Goal: Information Seeking & Learning: Learn about a topic

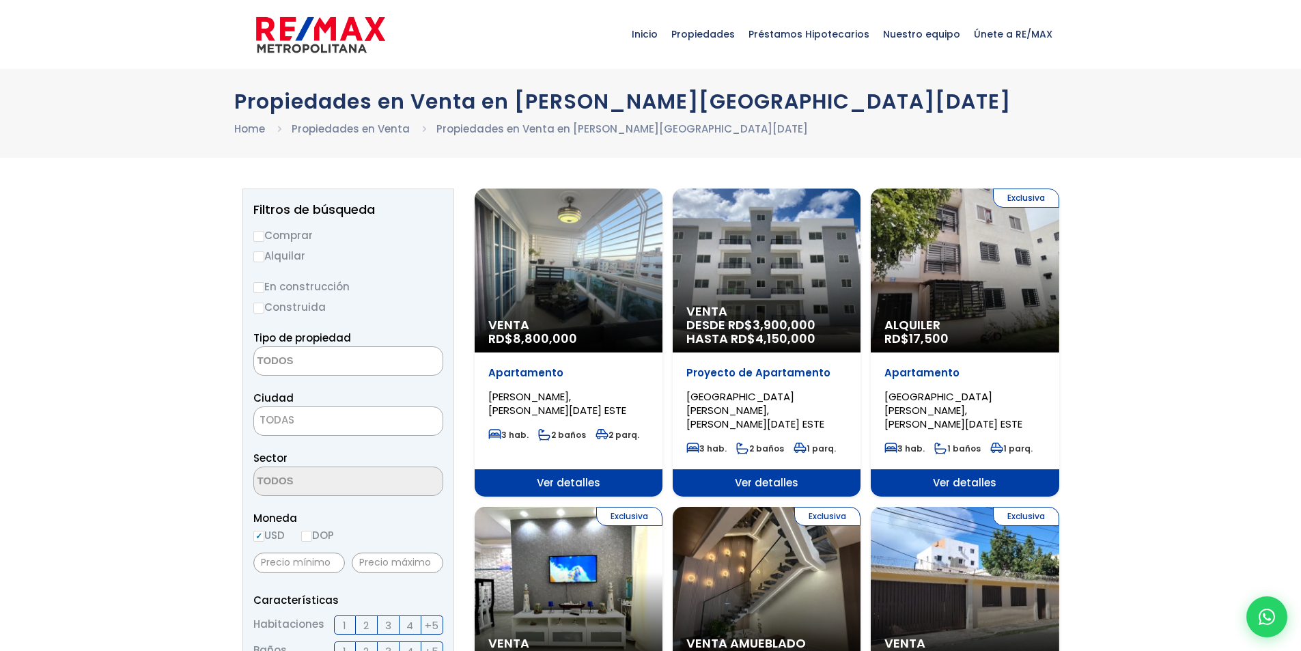
select select
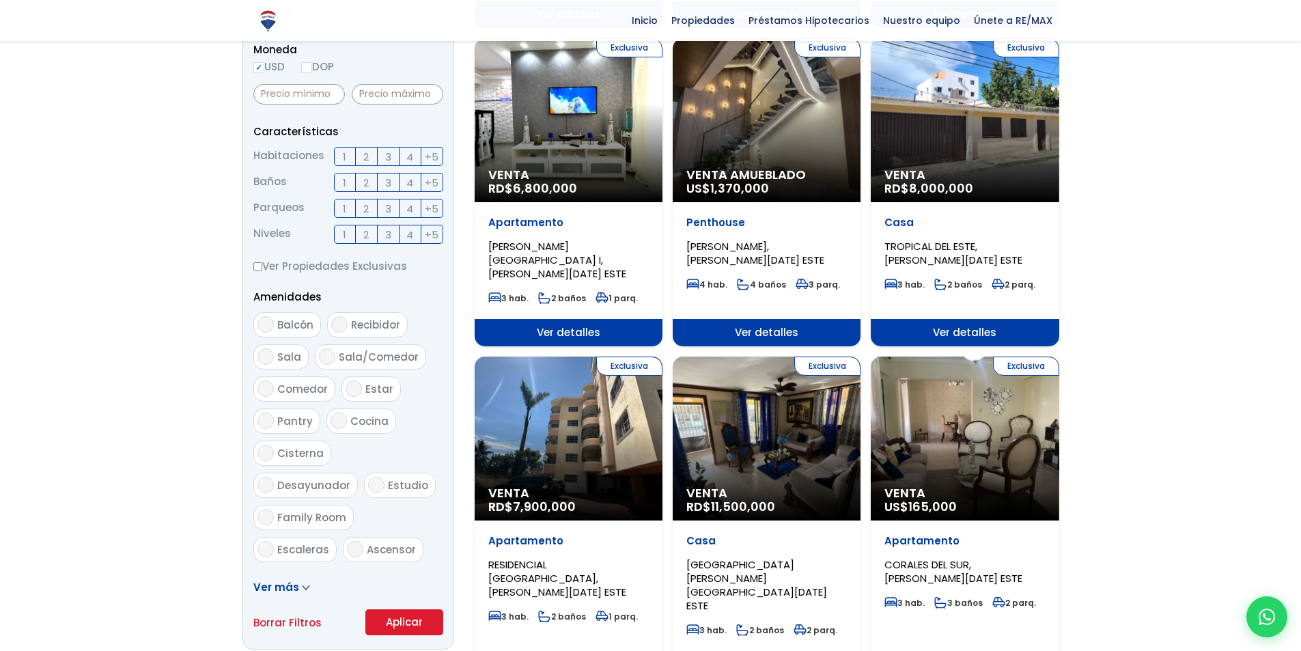
scroll to position [341, 0]
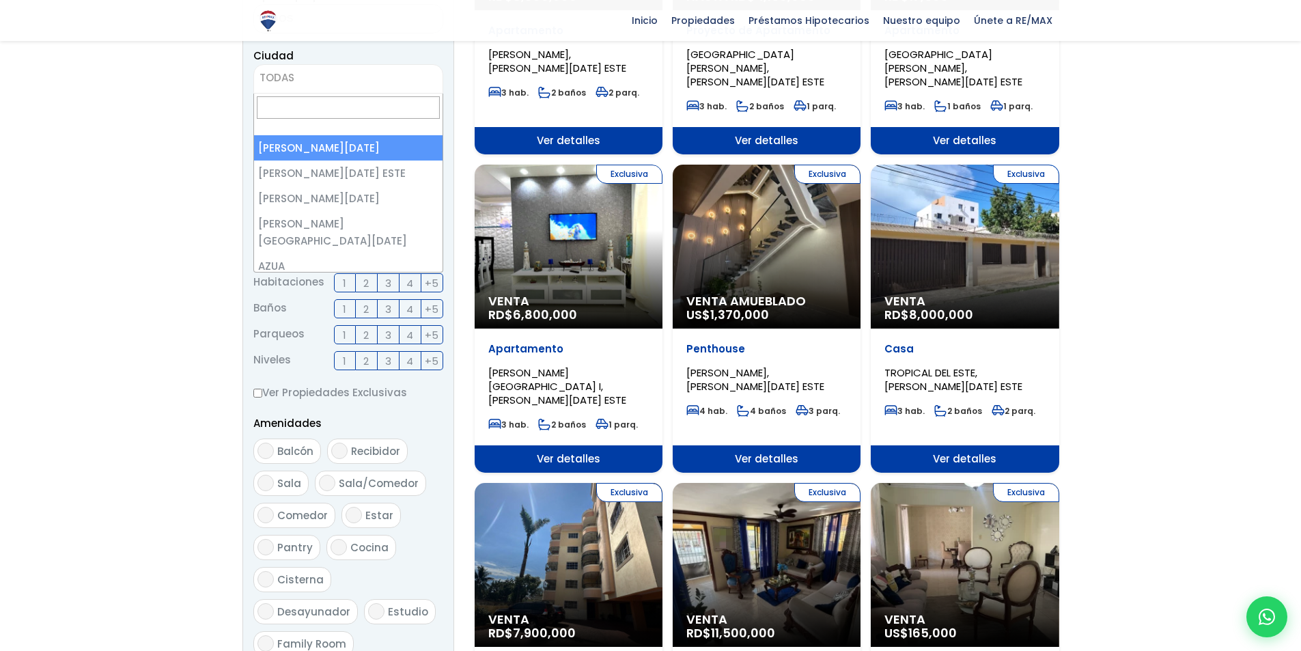
click at [328, 77] on span "TODAS" at bounding box center [348, 77] width 188 height 19
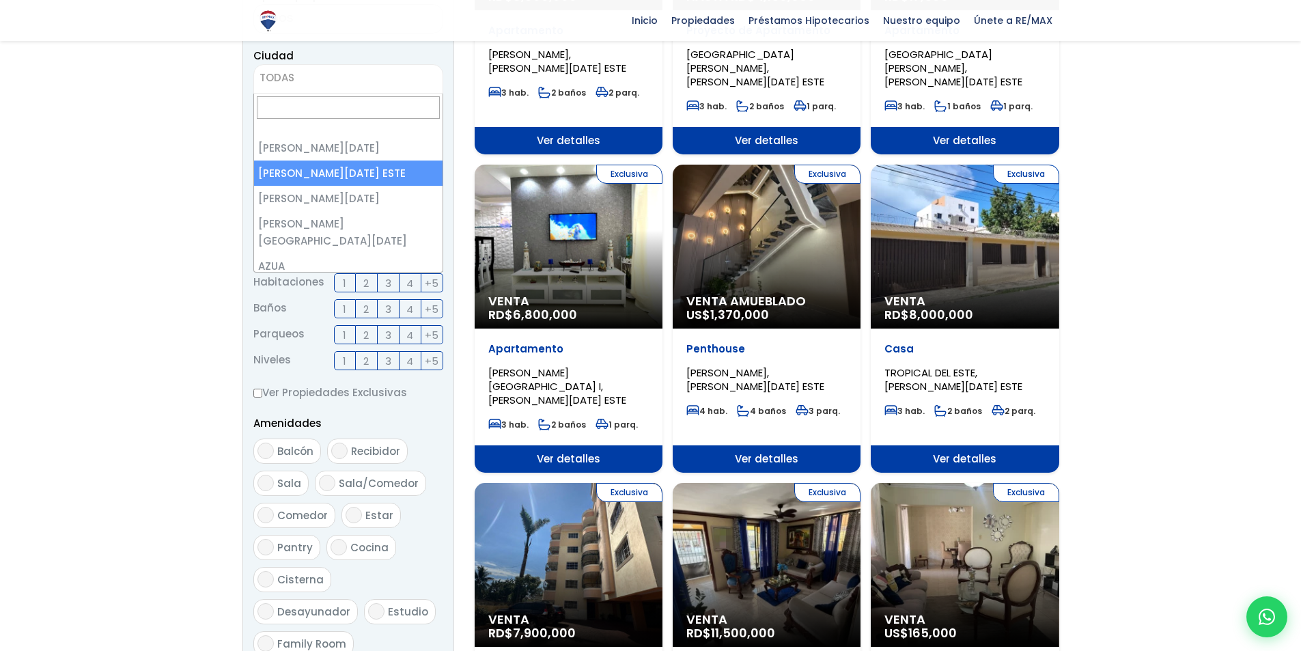
select select "148"
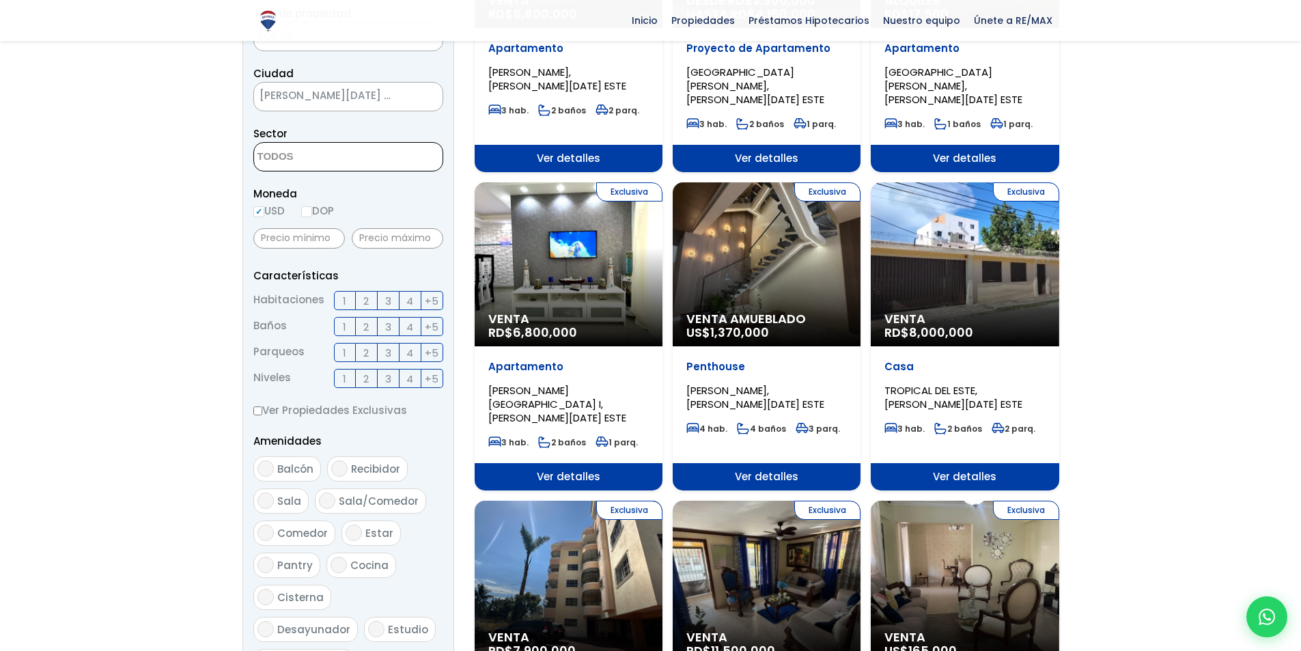
click at [349, 160] on textarea "Search" at bounding box center [320, 157] width 132 height 29
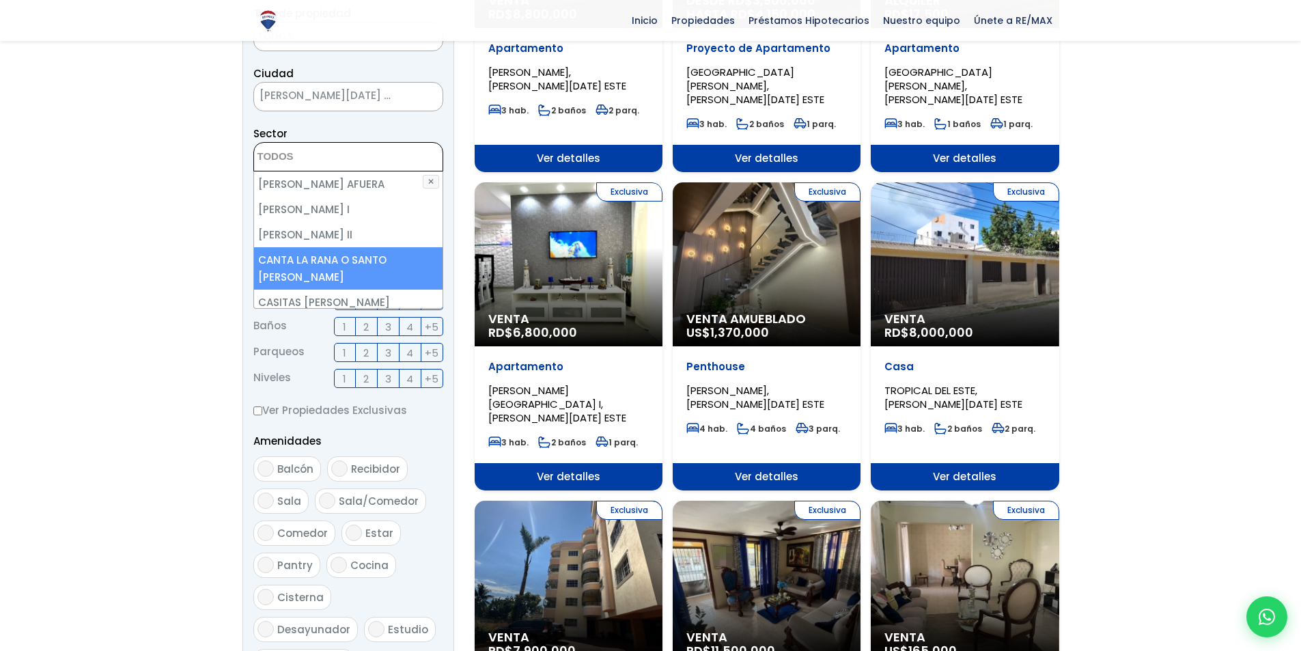
scroll to position [751, 0]
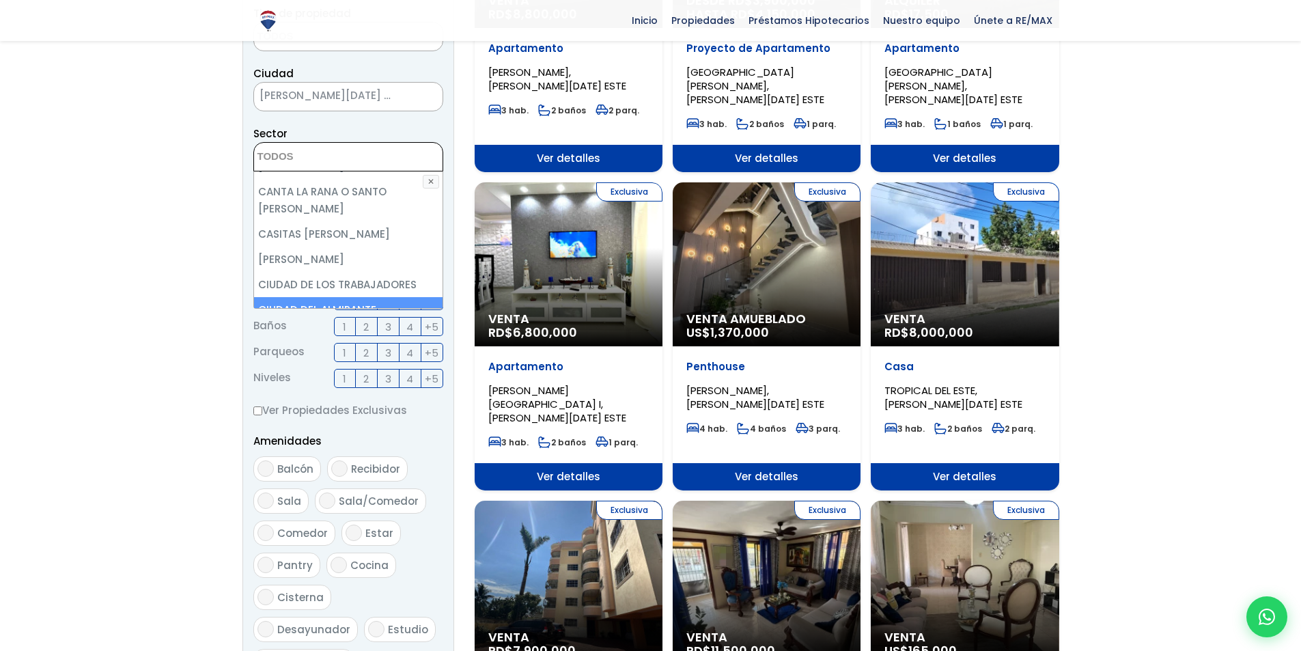
click at [363, 297] on li "CIUDAD DEL ALMIRANTE" at bounding box center [348, 309] width 188 height 25
select select "13316"
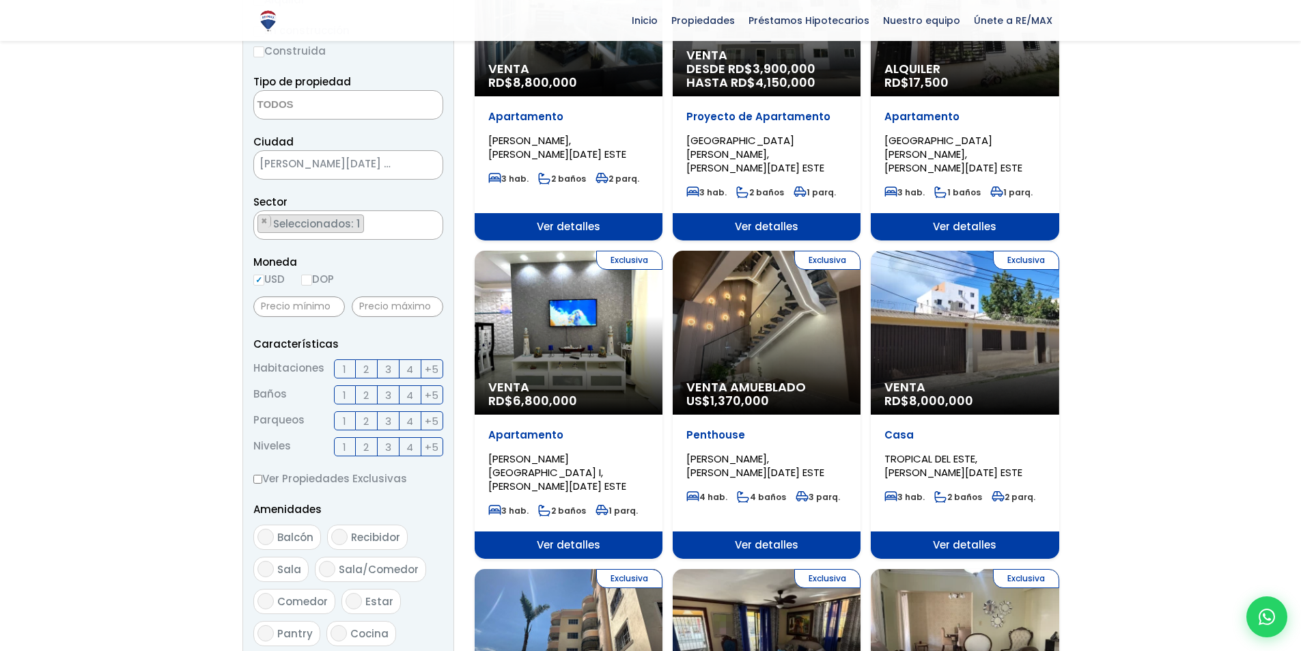
click at [349, 391] on label "1" at bounding box center [345, 394] width 22 height 19
click at [0, 0] on input "1" at bounding box center [0, 0] width 0 height 0
click at [368, 372] on span "2" at bounding box center [365, 369] width 5 height 17
click at [0, 0] on input "2" at bounding box center [0, 0] width 0 height 0
click at [339, 424] on label "1" at bounding box center [345, 420] width 22 height 19
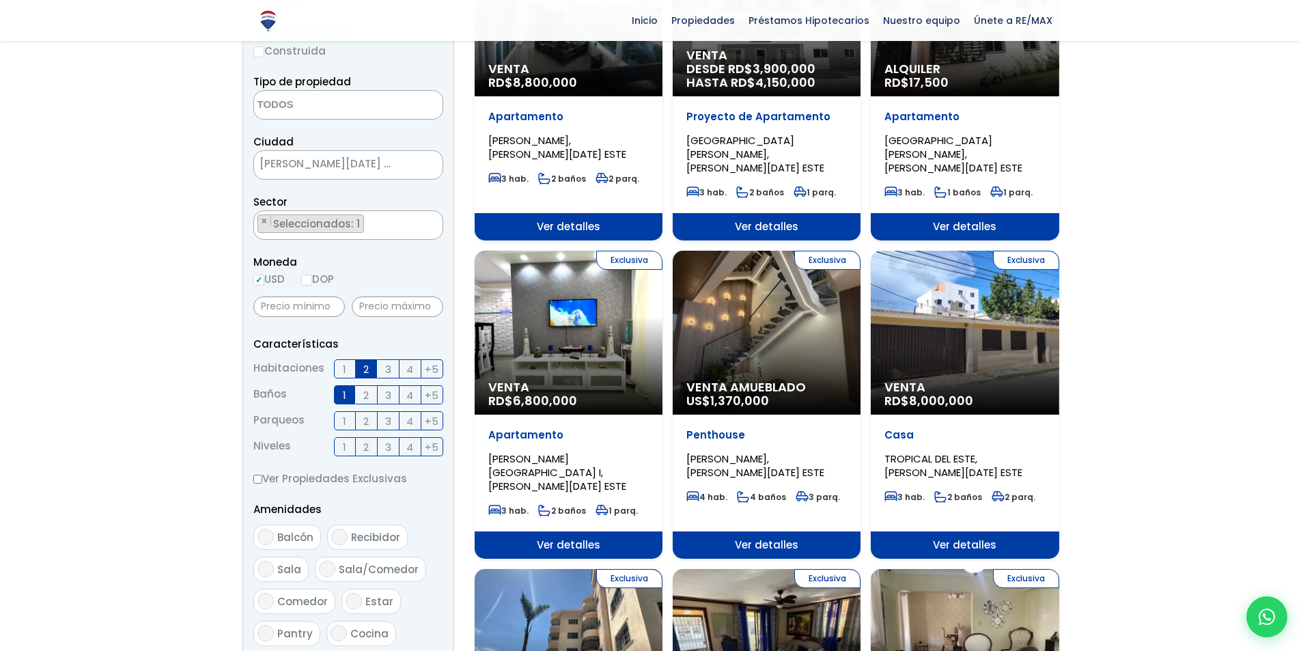
click at [0, 0] on input "1" at bounding box center [0, 0] width 0 height 0
click at [363, 446] on span "2" at bounding box center [365, 446] width 5 height 17
click at [0, 0] on input "2" at bounding box center [0, 0] width 0 height 0
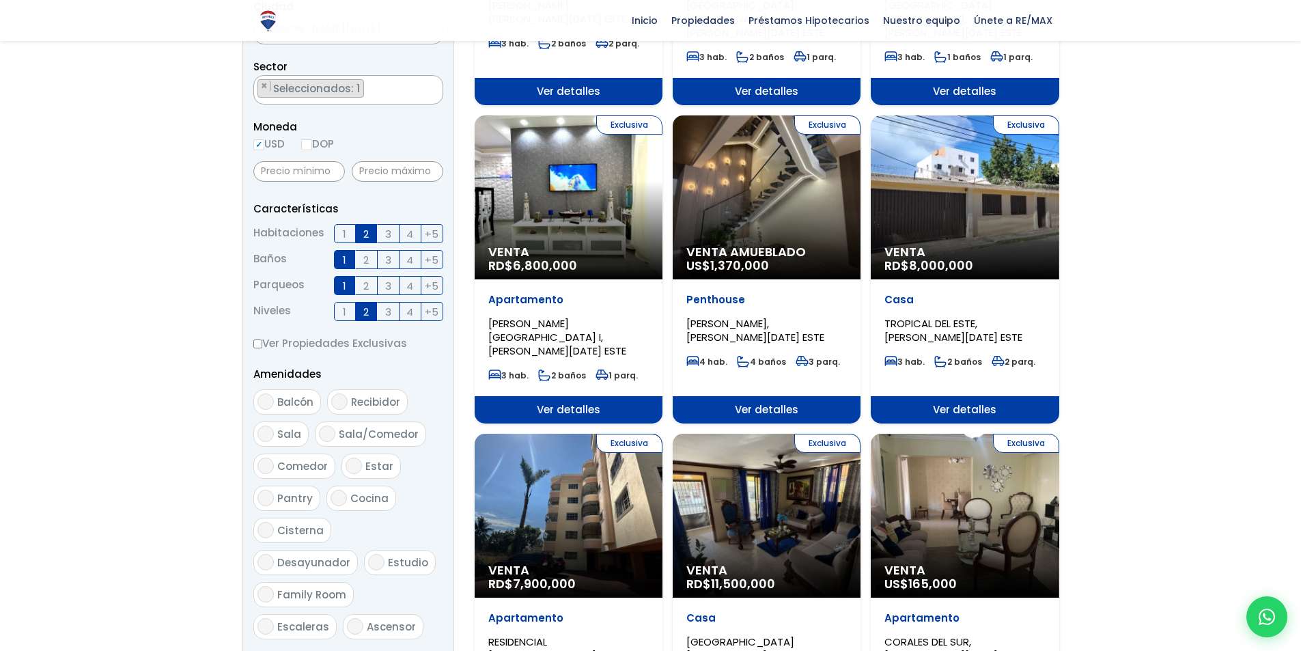
scroll to position [392, 0]
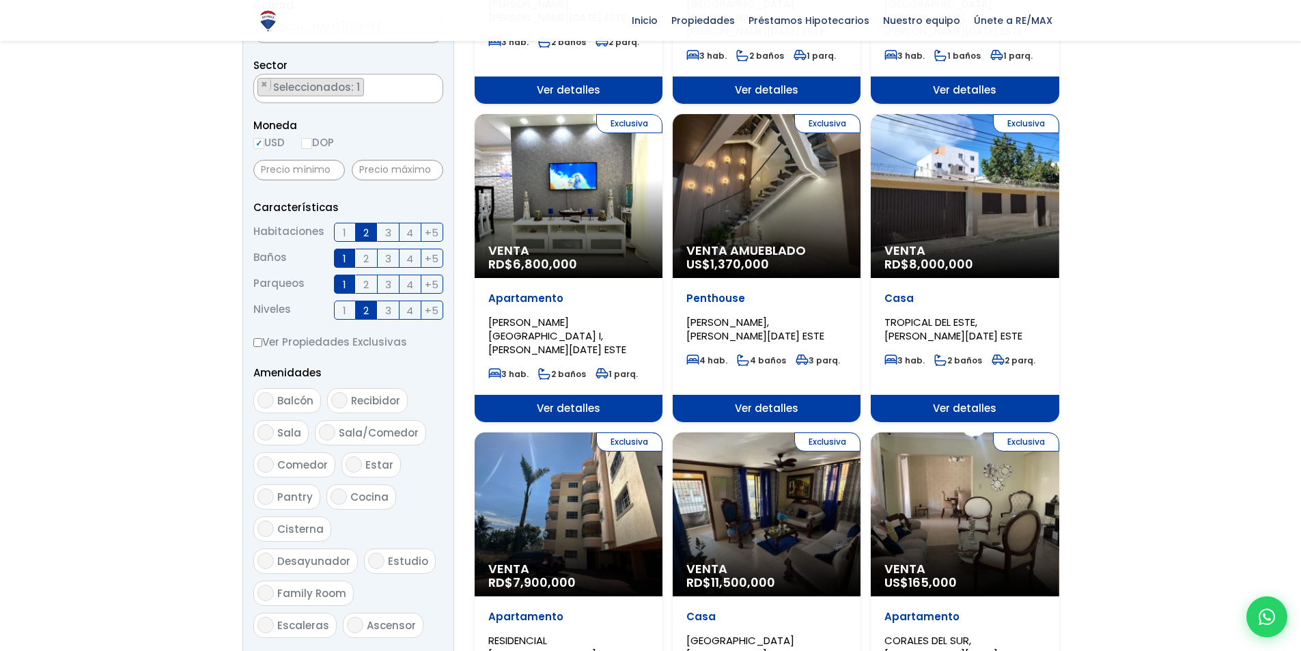
click at [291, 399] on span "Balcón" at bounding box center [295, 400] width 36 height 14
click at [274, 399] on input "Balcón" at bounding box center [265, 400] width 16 height 16
checkbox input "true"
click at [293, 432] on span "Sala" at bounding box center [289, 432] width 24 height 14
click at [274, 432] on input "Sala" at bounding box center [265, 432] width 16 height 16
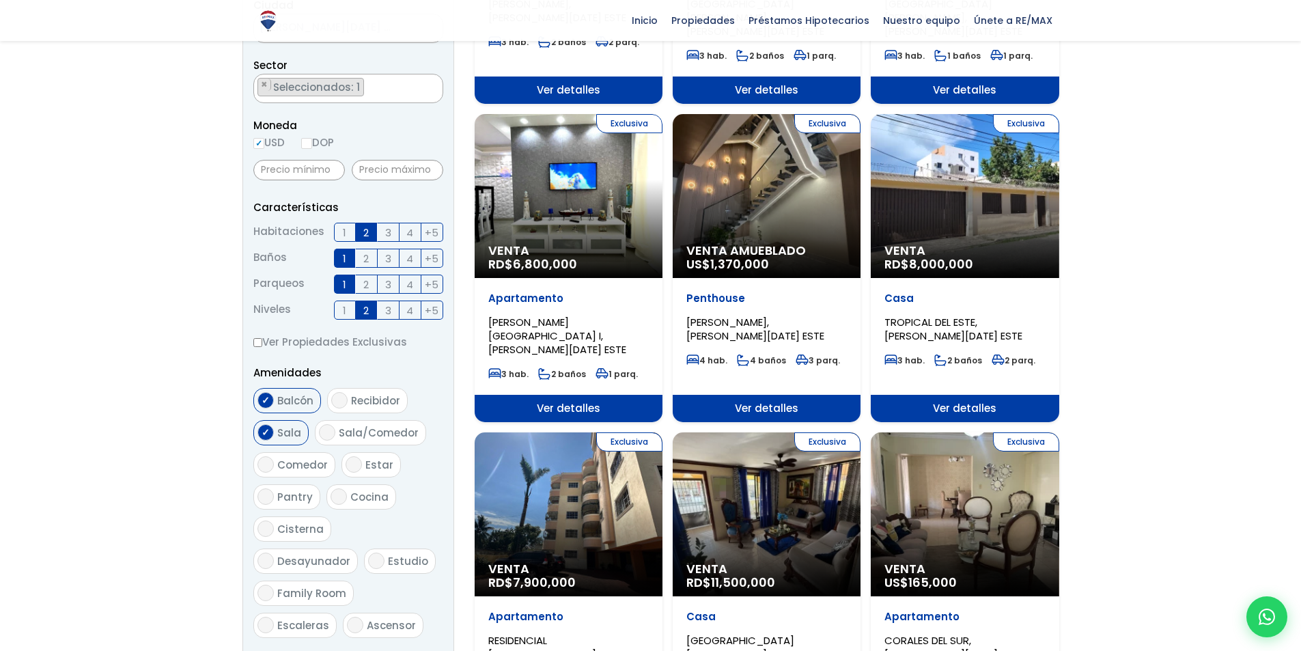
click at [297, 435] on span "Sala" at bounding box center [289, 432] width 24 height 14
click at [274, 435] on input "Sala" at bounding box center [265, 432] width 16 height 16
checkbox input "false"
click at [353, 435] on span "Sala/Comedor" at bounding box center [379, 432] width 80 height 14
click at [335, 435] on input "Sala/Comedor" at bounding box center [327, 432] width 16 height 16
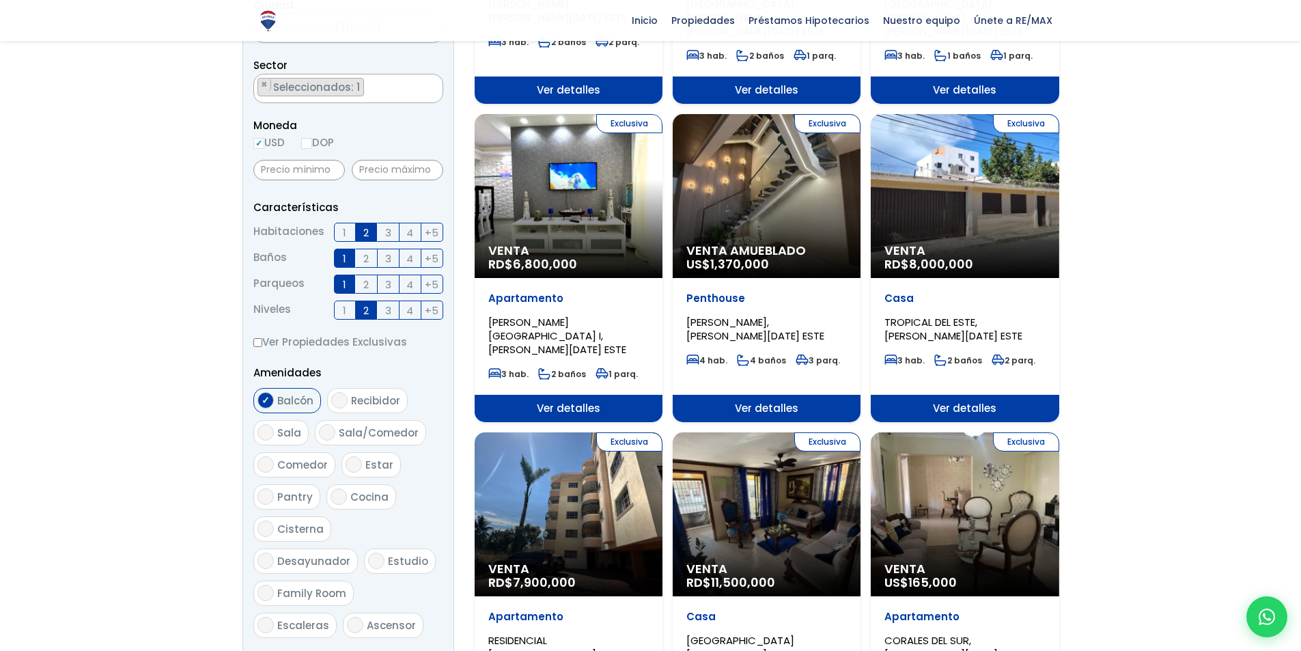
checkbox input "true"
click at [361, 496] on span "Cocina" at bounding box center [369, 497] width 38 height 14
click at [347, 496] on input "Cocina" at bounding box center [338, 496] width 16 height 16
checkbox input "true"
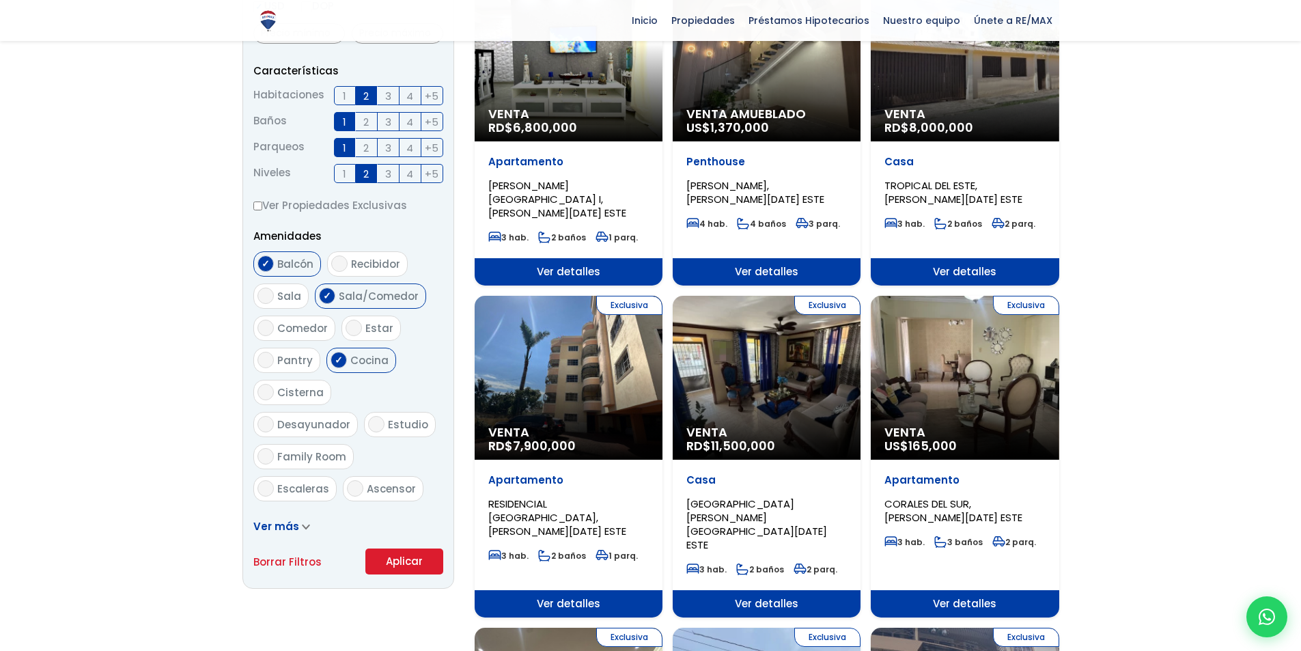
click at [299, 397] on span "Cisterna" at bounding box center [300, 392] width 46 height 14
click at [274, 397] on input "Cisterna" at bounding box center [265, 392] width 16 height 16
checkbox input "true"
click at [301, 481] on span "Escaleras" at bounding box center [303, 488] width 52 height 14
click at [274, 480] on input "Escaleras" at bounding box center [265, 488] width 16 height 16
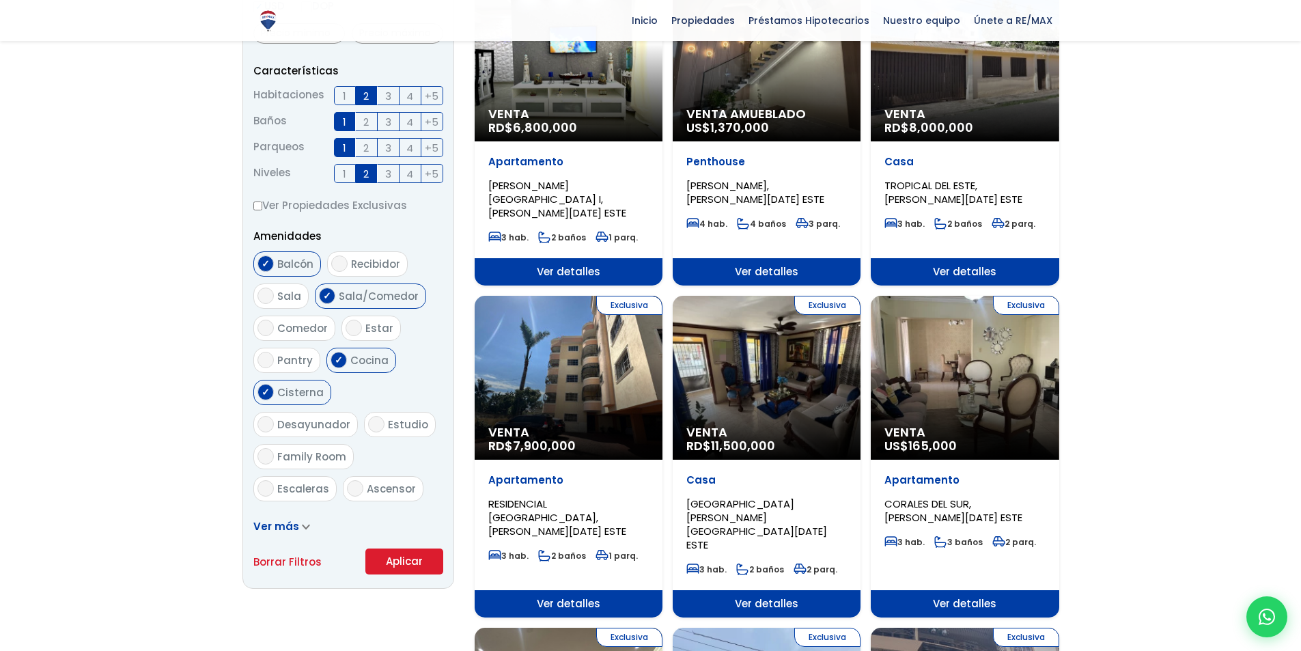
checkbox input "true"
click at [352, 267] on span "Recibidor" at bounding box center [375, 264] width 49 height 14
click at [348, 267] on input "Recibidor" at bounding box center [339, 263] width 16 height 16
checkbox input "true"
click at [302, 526] on icon at bounding box center [305, 526] width 6 height 3
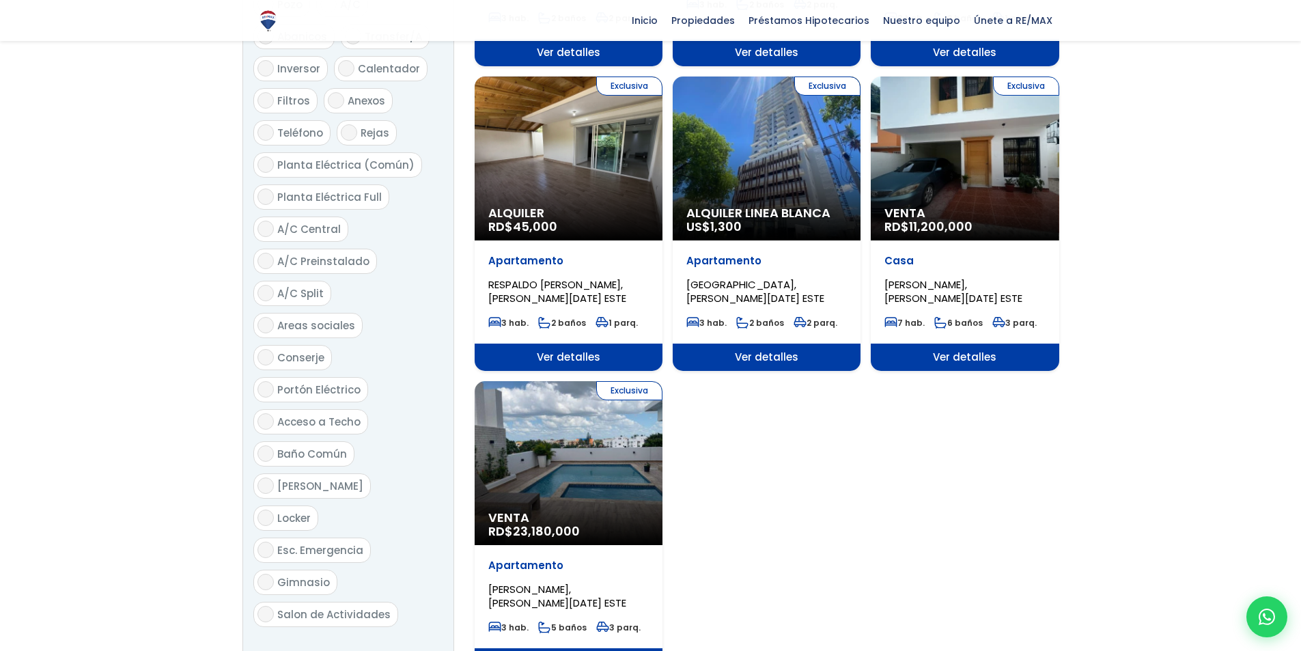
scroll to position [1416, 0]
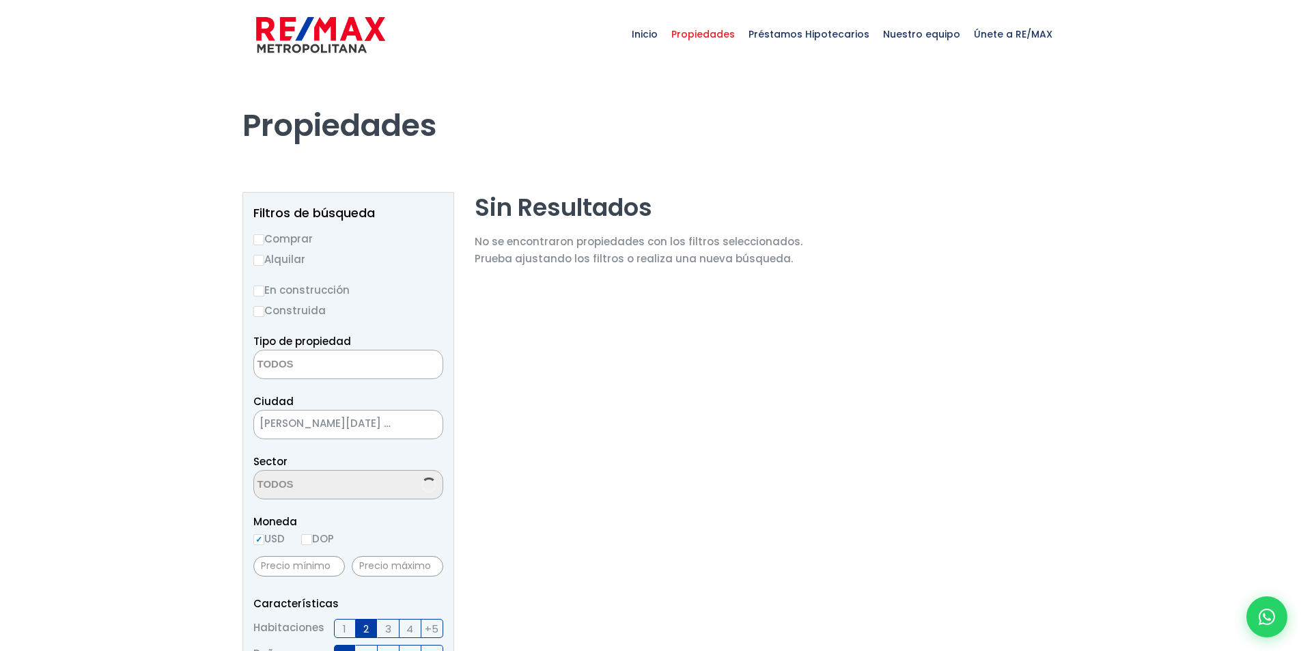
select select
select select "13316"
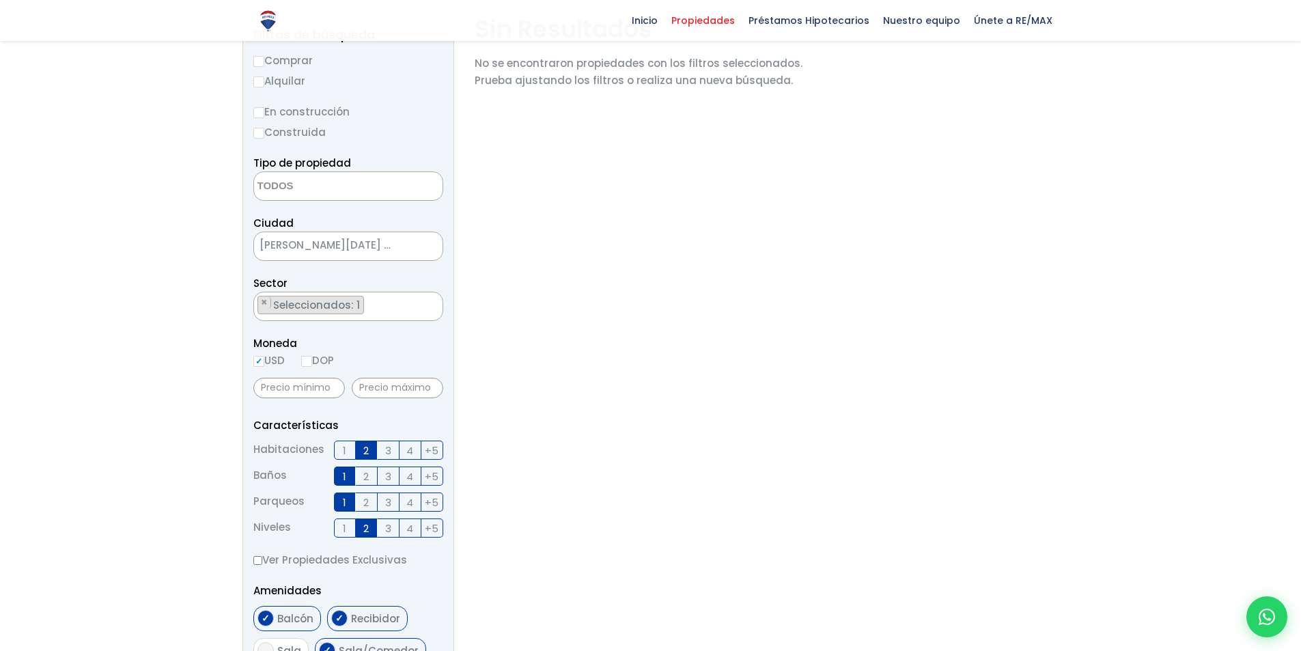
scroll to position [59, 0]
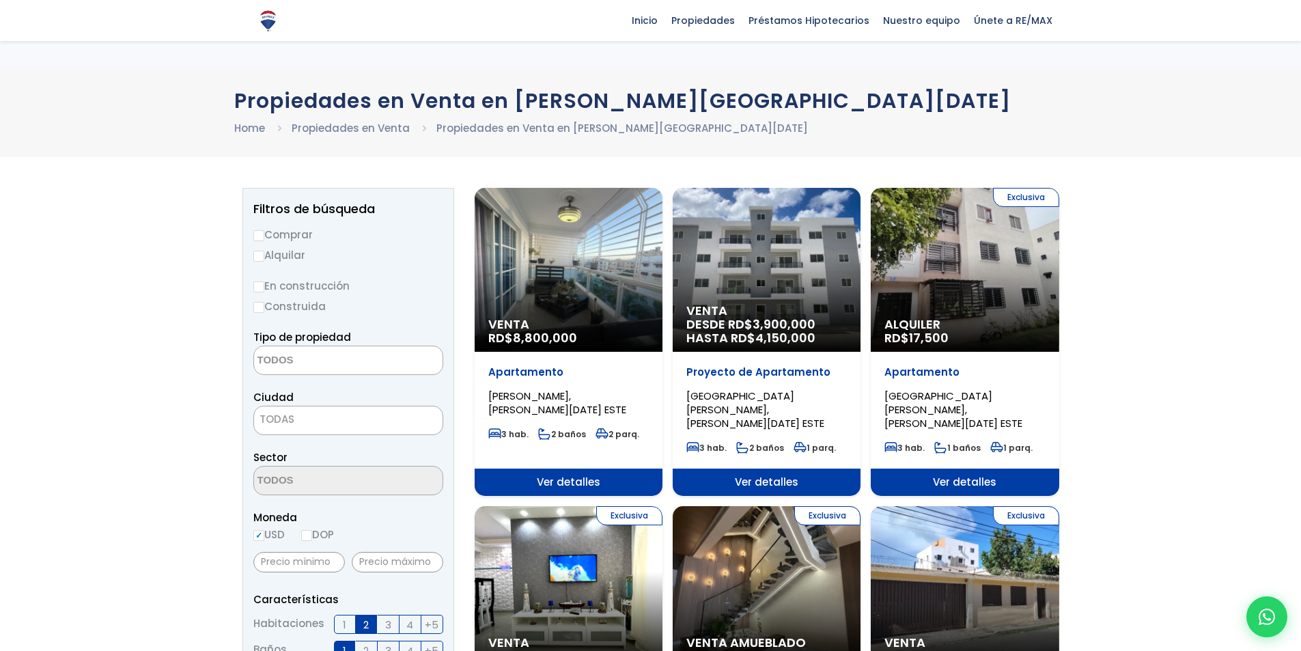
select select
select select "148"
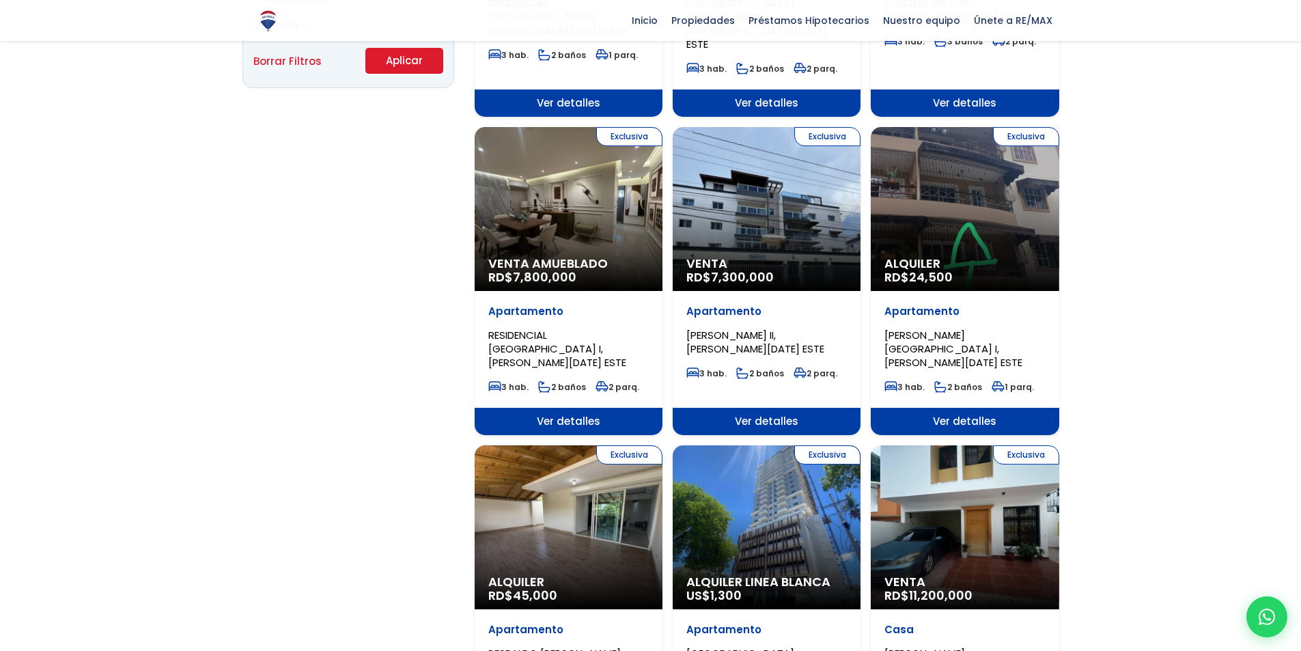
scroll to position [1007, 0]
